Goal: Task Accomplishment & Management: Manage account settings

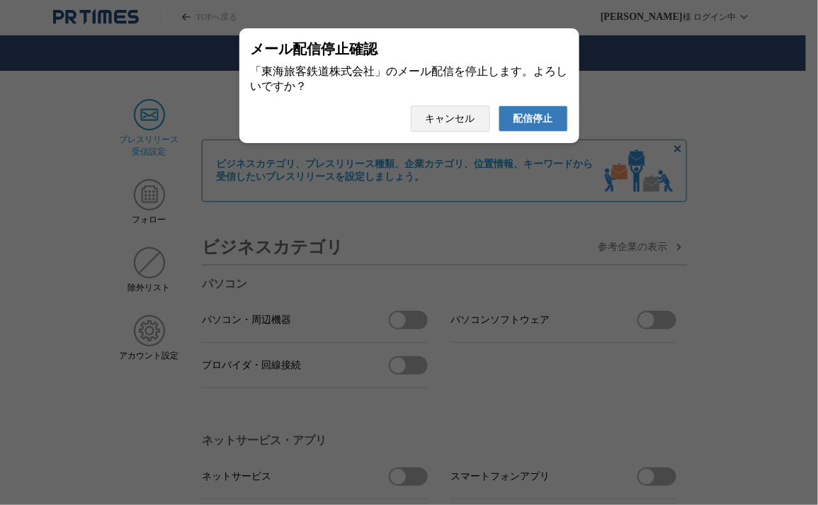
click at [543, 125] on span "配信停止" at bounding box center [533, 119] width 40 height 13
click at [538, 125] on span "配信停止" at bounding box center [533, 119] width 40 height 13
click at [539, 125] on span "配信停止" at bounding box center [533, 119] width 40 height 13
click at [530, 118] on span "配信停止" at bounding box center [533, 119] width 40 height 13
click at [498, 106] on button "配信停止" at bounding box center [532, 119] width 69 height 26
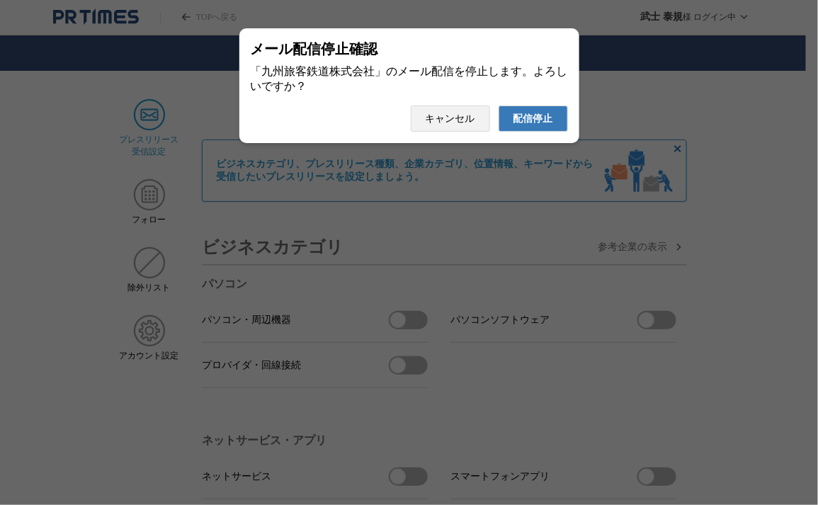
click at [539, 125] on span "配信停止" at bounding box center [533, 119] width 40 height 13
click at [552, 124] on span "配信停止" at bounding box center [533, 119] width 40 height 13
click at [540, 125] on span "配信停止" at bounding box center [533, 119] width 40 height 13
click at [527, 125] on span "配信停止" at bounding box center [533, 119] width 40 height 13
click at [498, 106] on button "配信停止" at bounding box center [532, 119] width 69 height 26
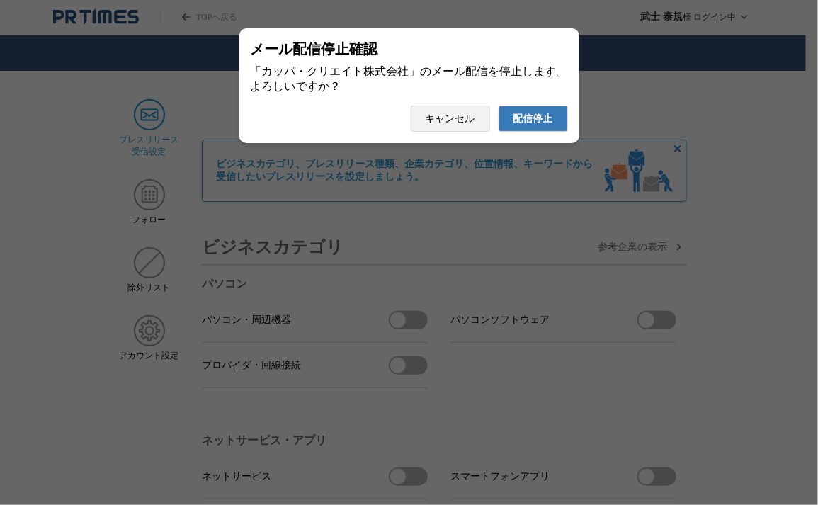
click at [547, 124] on span "配信停止" at bounding box center [533, 119] width 40 height 13
click at [498, 106] on button "配信停止" at bounding box center [532, 119] width 69 height 26
click at [537, 125] on span "配信停止" at bounding box center [533, 119] width 40 height 13
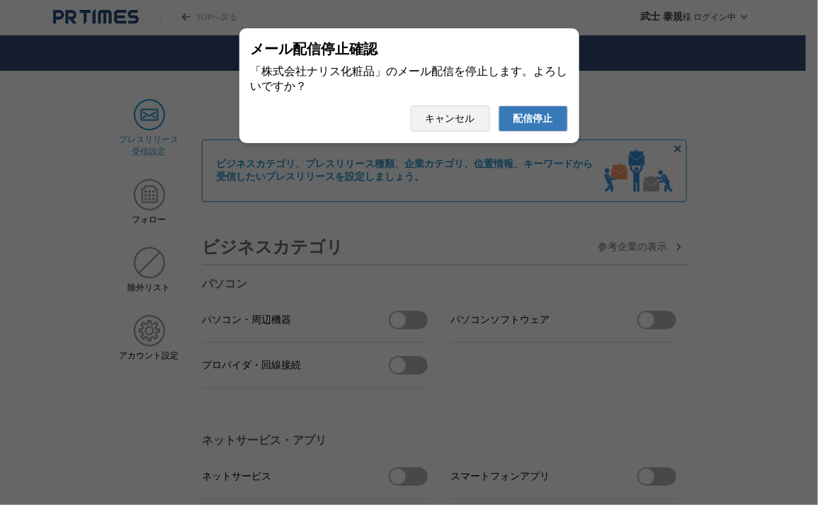
click at [548, 121] on span "配信停止" at bounding box center [533, 119] width 40 height 13
click at [498, 106] on button "配信停止" at bounding box center [532, 119] width 69 height 26
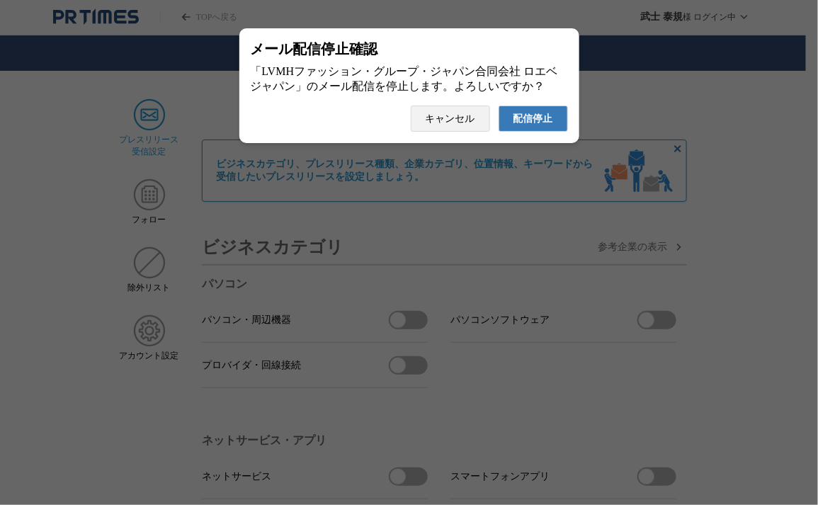
click at [524, 118] on span "配信停止" at bounding box center [533, 119] width 40 height 13
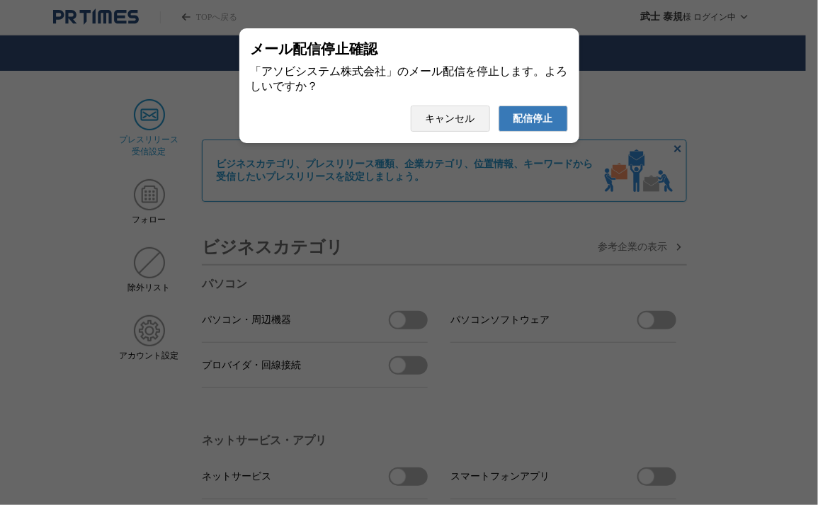
click at [498, 106] on button "配信停止" at bounding box center [532, 119] width 69 height 26
click at [547, 132] on button "配信停止" at bounding box center [532, 119] width 69 height 26
click at [540, 125] on span "配信停止" at bounding box center [533, 119] width 40 height 13
click at [498, 106] on button "配信停止" at bounding box center [532, 119] width 69 height 26
click at [521, 115] on button "配信停止" at bounding box center [532, 119] width 69 height 26
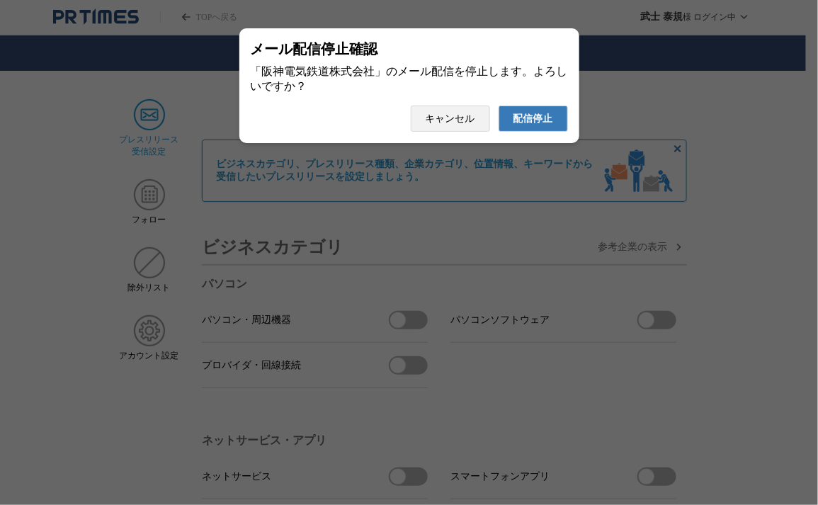
click at [528, 118] on span "配信停止" at bounding box center [533, 119] width 40 height 13
click at [498, 106] on button "配信停止" at bounding box center [532, 119] width 69 height 26
click at [88, 108] on div at bounding box center [409, 252] width 818 height 505
click at [525, 120] on span "配信停止" at bounding box center [533, 119] width 40 height 13
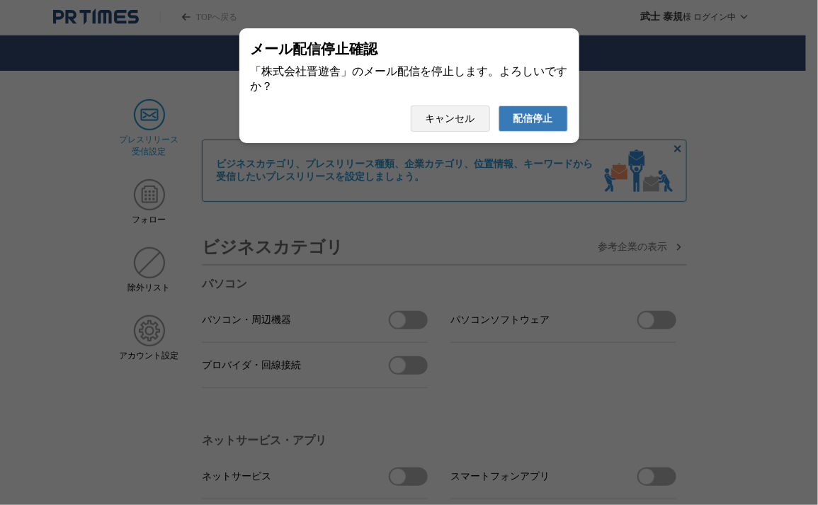
click at [498, 106] on button "配信停止" at bounding box center [532, 119] width 69 height 26
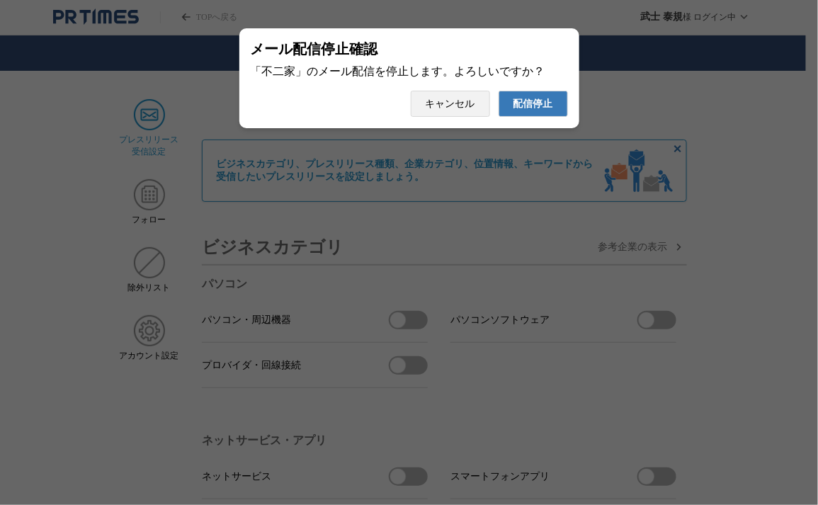
click at [498, 91] on button "配信停止" at bounding box center [532, 104] width 69 height 26
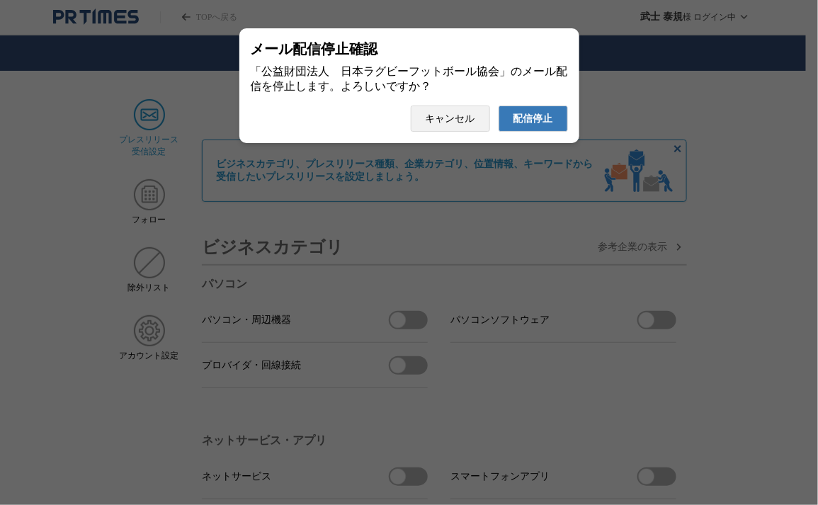
click at [498, 106] on button "配信停止" at bounding box center [532, 119] width 69 height 26
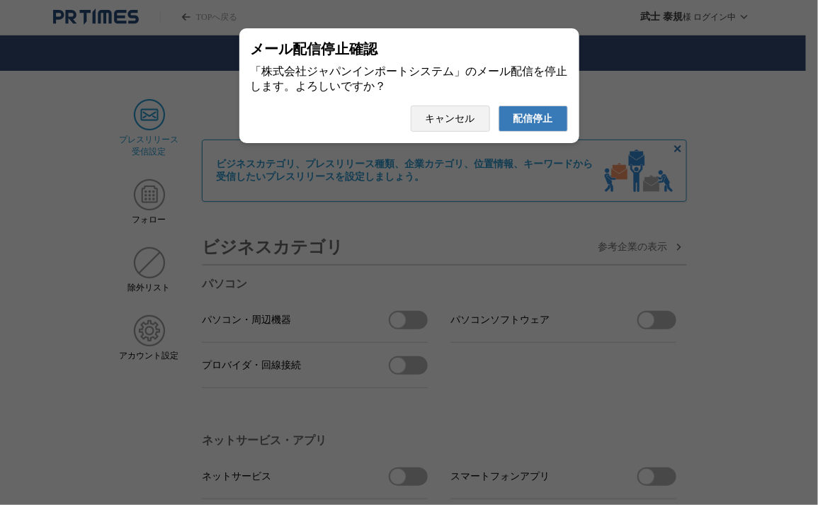
click at [498, 106] on button "配信停止" at bounding box center [532, 119] width 69 height 26
click at [547, 125] on span "配信停止" at bounding box center [533, 119] width 40 height 13
click at [498, 106] on button "配信停止" at bounding box center [532, 119] width 69 height 26
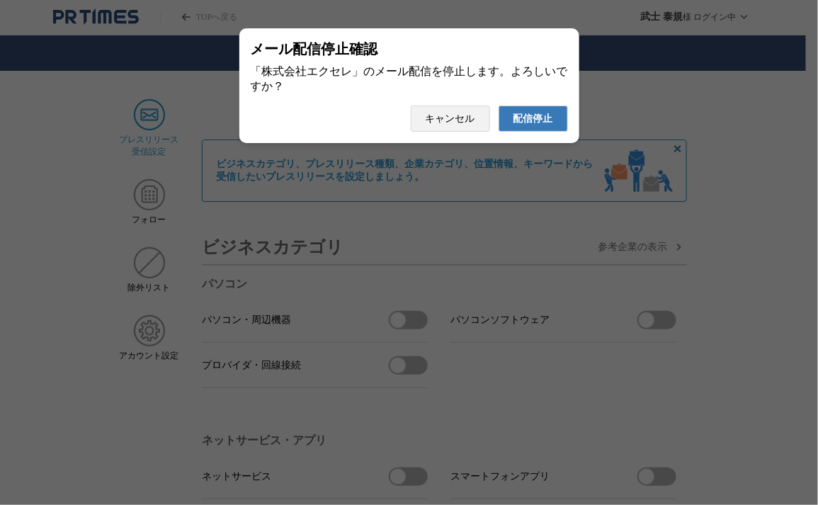
click at [498, 106] on button "配信停止" at bounding box center [532, 119] width 69 height 26
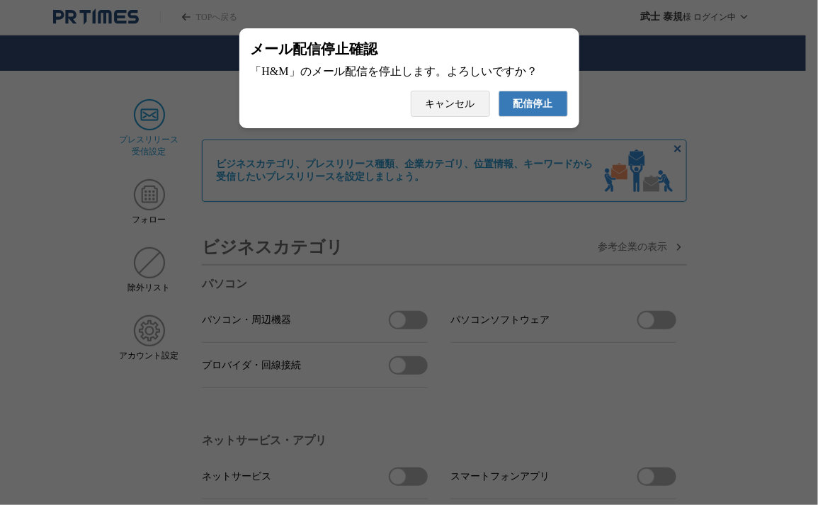
click at [498, 91] on button "配信停止" at bounding box center [532, 104] width 69 height 26
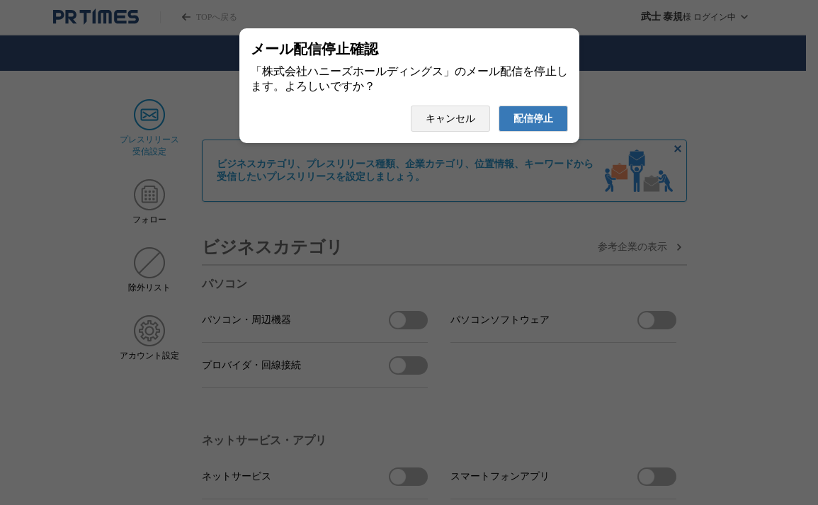
click at [498, 106] on button "配信停止" at bounding box center [532, 119] width 69 height 26
